Goal: Task Accomplishment & Management: Manage account settings

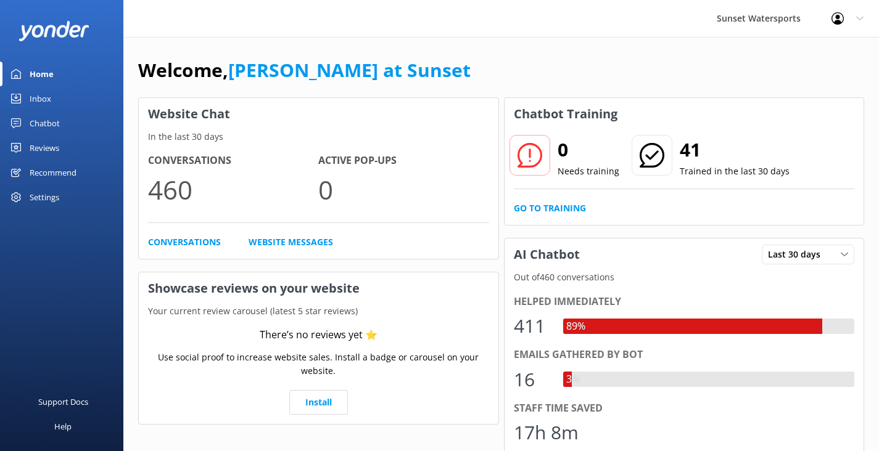
click at [52, 103] on link "Inbox" at bounding box center [61, 98] width 123 height 25
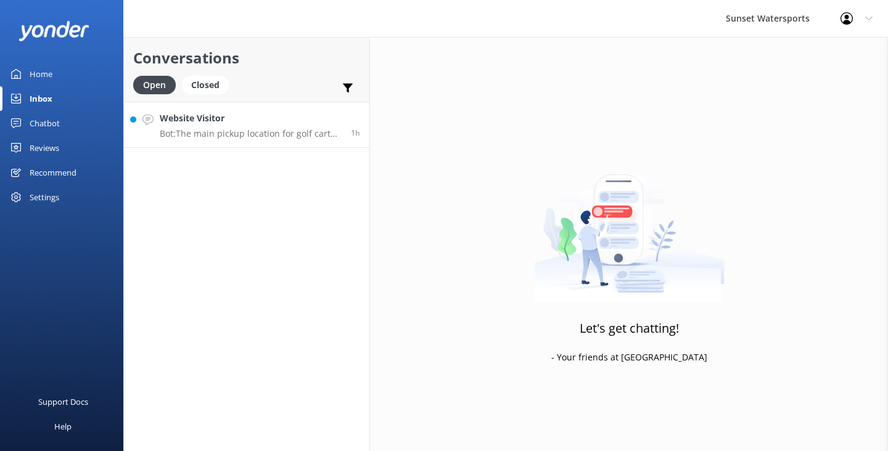
click at [243, 133] on p "Bot: The main pickup location for golf cart rentals is [STREET_ADDRESS], which …" at bounding box center [251, 133] width 182 height 11
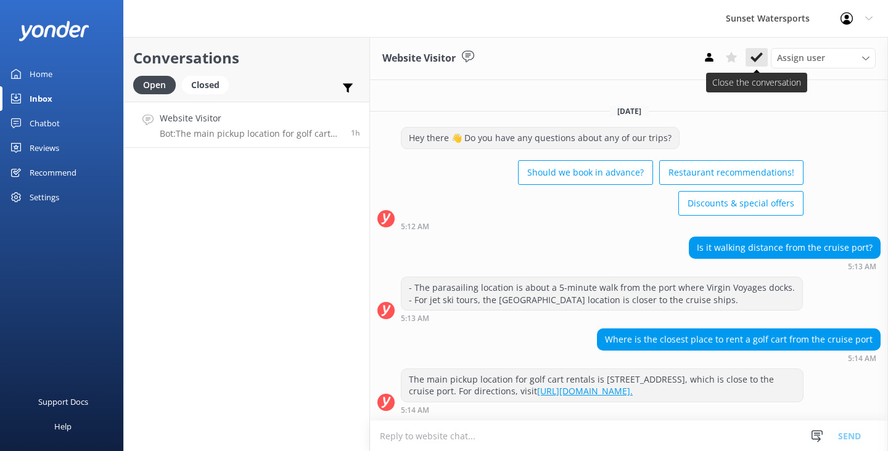
click at [755, 57] on icon at bounding box center [756, 57] width 12 height 12
